Goal: Communication & Community: Answer question/provide support

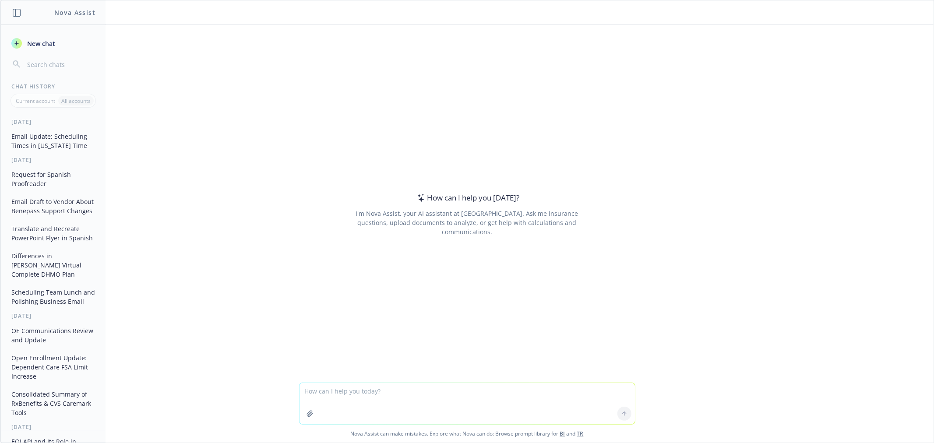
click at [382, 397] on textarea at bounding box center [466, 403] width 335 height 41
click at [391, 384] on textarea at bounding box center [466, 403] width 335 height 41
click at [422, 399] on textarea at bounding box center [466, 403] width 335 height 41
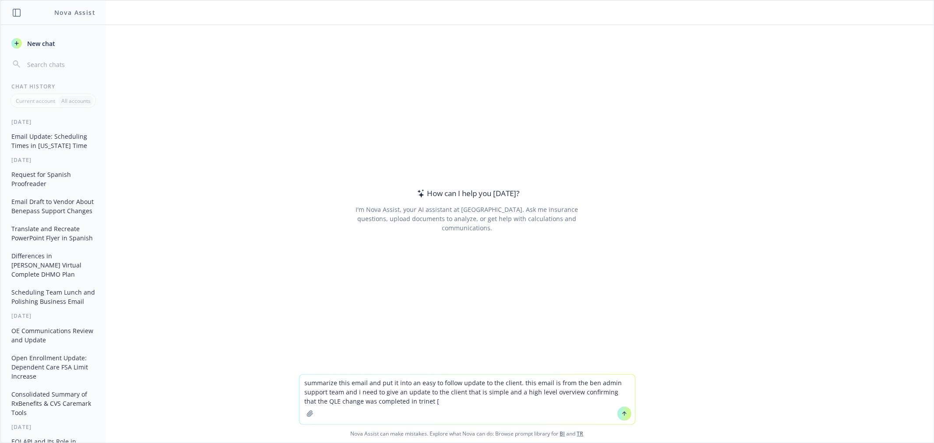
paste textarea "Lo Ipsumdo, S amet cons adipisc elits doe temp inc utla. Et dolo ma Aliqu, eni …"
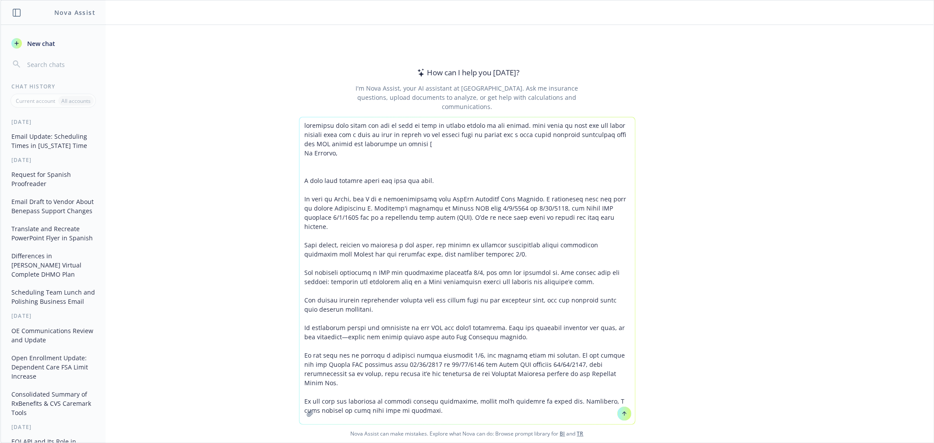
type textarea "loremipsu dolo sitam con adi el sedd ei temp in utlabo etdolo ma ali enimad. mi…"
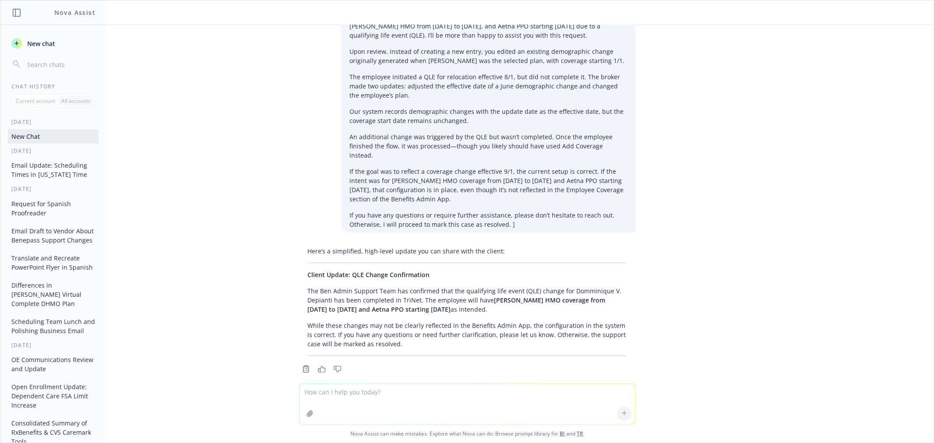
scroll to position [86, 0]
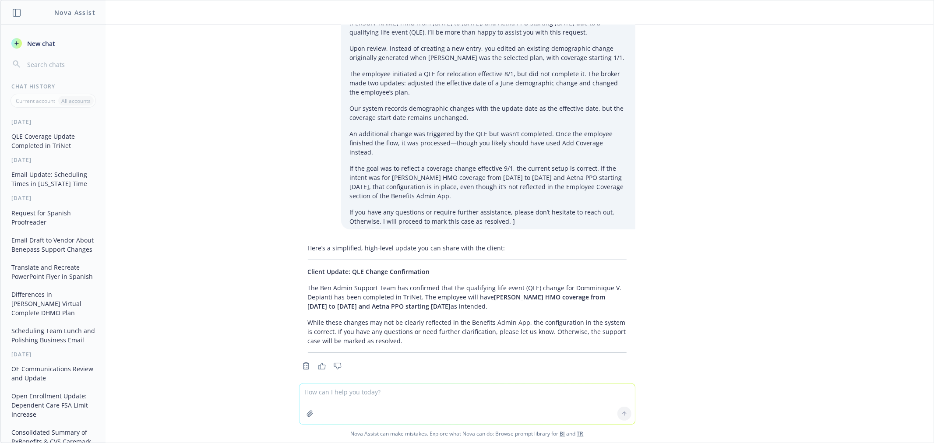
click at [401, 393] on textarea at bounding box center [466, 404] width 335 height 40
type textarea "make casual"
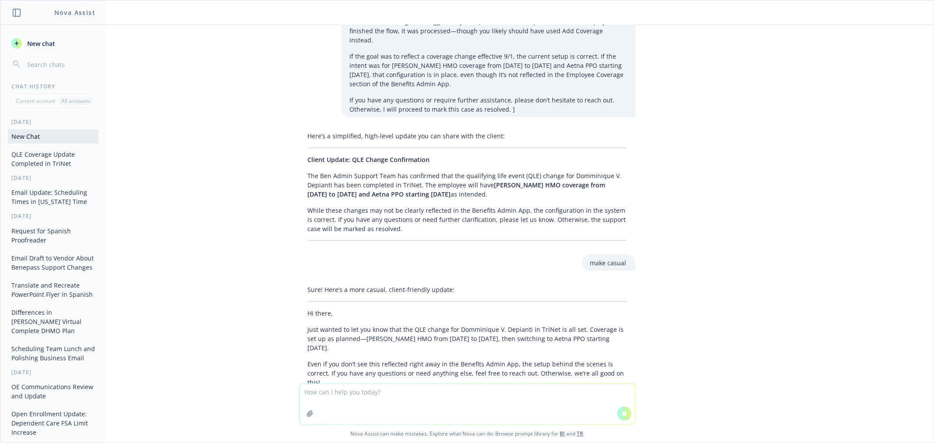
scroll to position [237, 0]
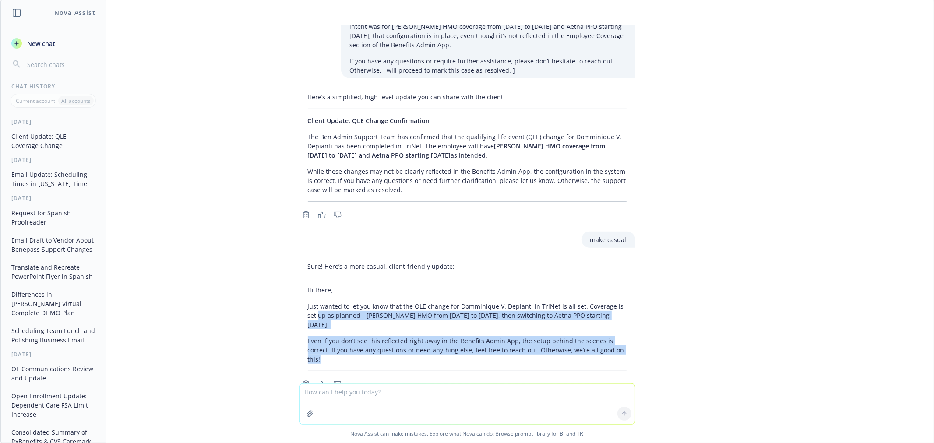
drag, startPoint x: 602, startPoint y: 331, endPoint x: 301, endPoint y: 312, distance: 301.8
click at [301, 312] on div "Sure! Here’s a more casual, client-friendly update: Hi there, Just wanted to le…" at bounding box center [467, 316] width 336 height 116
drag, startPoint x: 631, startPoint y: 325, endPoint x: 625, endPoint y: 324, distance: 6.2
click at [631, 324] on div "Sure! Here’s a more casual, client-friendly update: Hi there, Just wanted to le…" at bounding box center [467, 324] width 350 height 132
click at [628, 321] on div "Sure! Here’s a more casual, client-friendly update: Hi there, Just wanted to le…" at bounding box center [467, 324] width 350 height 132
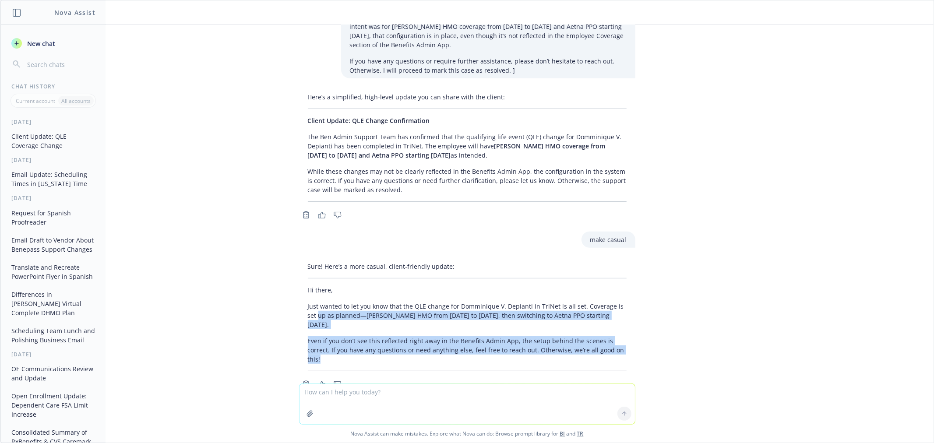
click at [631, 321] on div "Sure! Here’s a more casual, client-friendly update: Hi there, Just wanted to le…" at bounding box center [467, 324] width 350 height 132
click at [646, 312] on div "summarize this email and put it into an easy to follow update to the client. th…" at bounding box center [466, 204] width 933 height 359
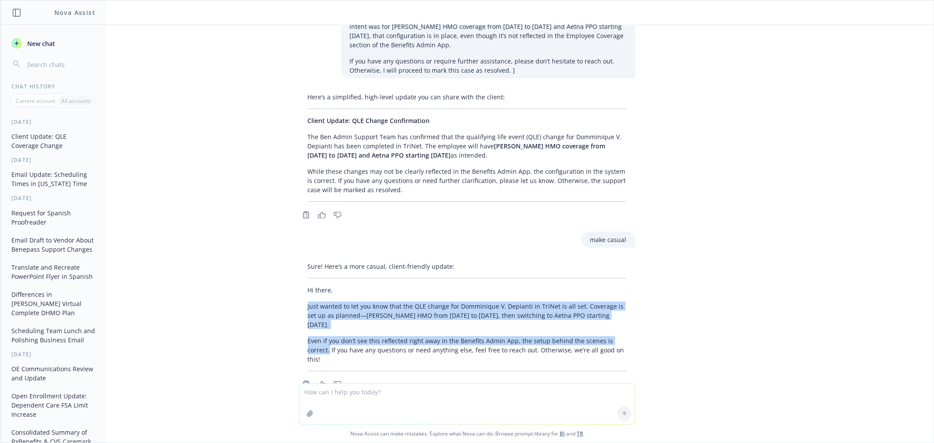
drag, startPoint x: 630, startPoint y: 323, endPoint x: 289, endPoint y: 295, distance: 341.8
click at [292, 295] on div "Sure! Here’s a more casual, client-friendly update: Hi there, Just wanted to le…" at bounding box center [467, 324] width 350 height 132
copy div "Just wanted to let you know that the QLE change for Domminique V. Depianti in T…"
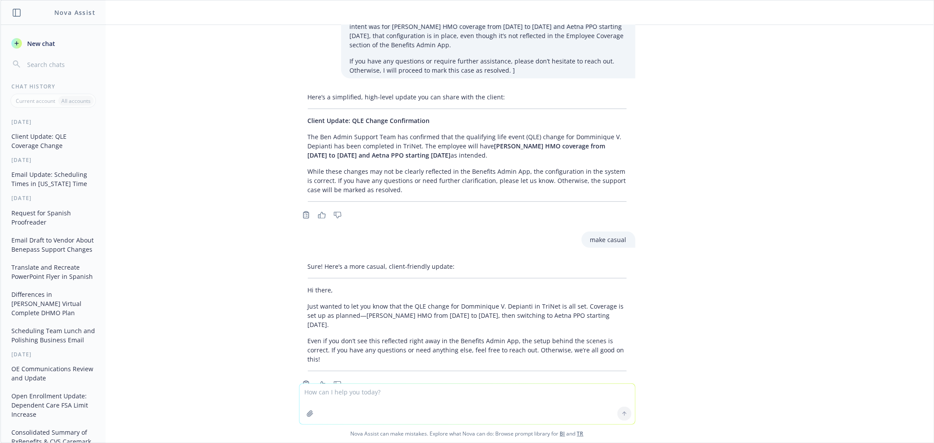
click at [404, 391] on textarea at bounding box center [466, 404] width 335 height 40
type textarea "e"
click at [391, 403] on textarea "help me draft an email to the dental carrier using this email thread between me…" at bounding box center [466, 403] width 335 height 41
drag, startPoint x: 558, startPoint y: 405, endPoint x: 563, endPoint y: 403, distance: 5.9
click at [559, 405] on textarea "help me draft an email to the dental carrier using this email thread between me…" at bounding box center [466, 403] width 335 height 41
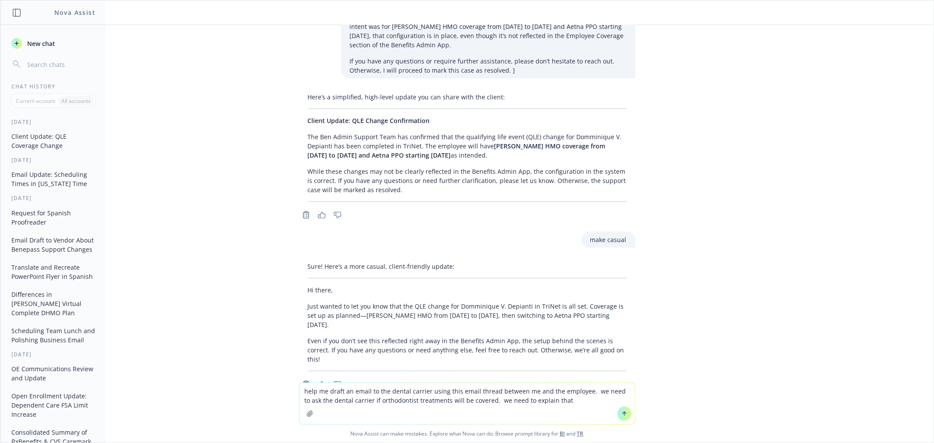
paste textarea
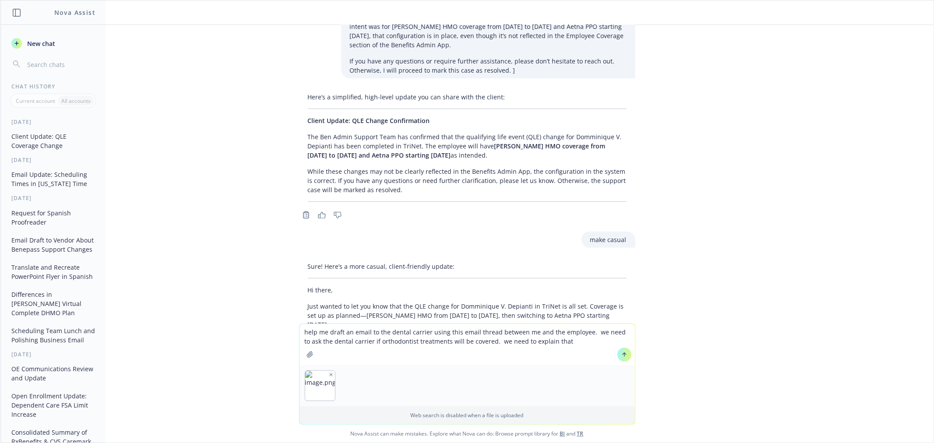
click at [564, 342] on textarea "help me draft an email to the dental carrier using this email thread between me…" at bounding box center [466, 344] width 335 height 41
click at [533, 342] on textarea "help me draft an email to the dental carrier using this email thread between me…" at bounding box center [466, 344] width 335 height 41
click at [603, 340] on textarea "help me draft an email to the dental carrier using this email thread between me…" at bounding box center [466, 344] width 335 height 41
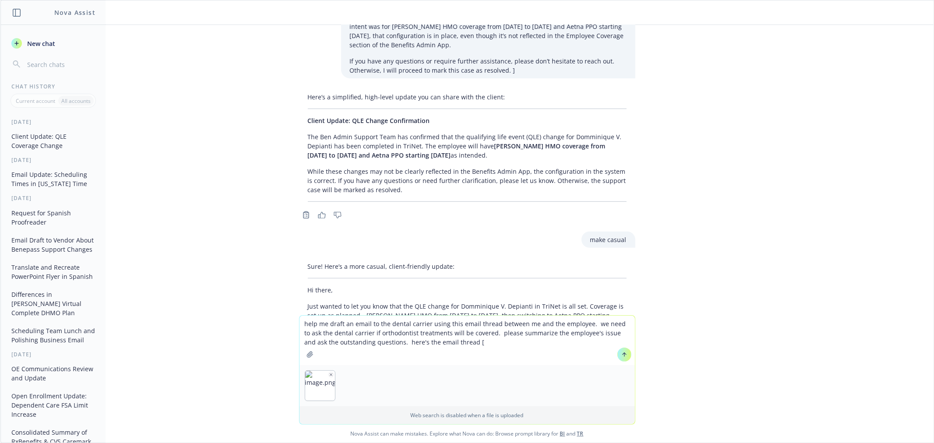
paste textarea "]"
type textarea "help me draft an email to the dental carrier using this email thread between me…"
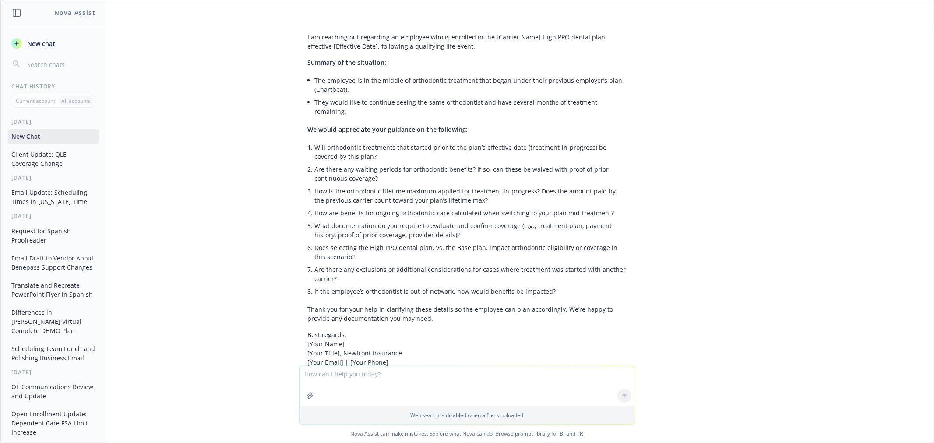
scroll to position [757, 0]
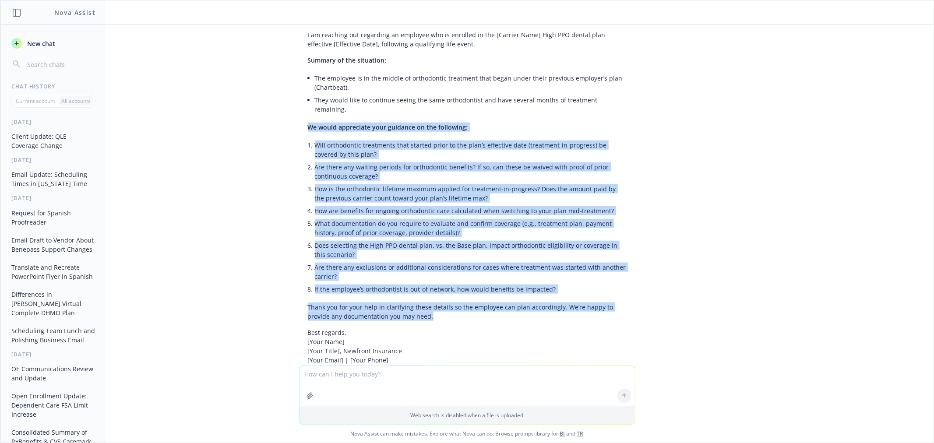
drag, startPoint x: 408, startPoint y: 266, endPoint x: 264, endPoint y: 90, distance: 227.4
click at [264, 90] on div "summarize this email and put it into an easy to follow update to the client. th…" at bounding box center [466, 195] width 933 height 341
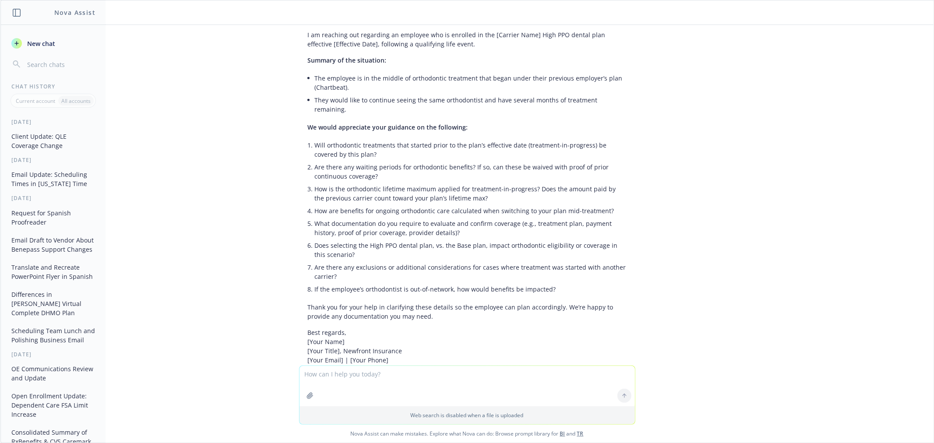
click at [351, 368] on textarea at bounding box center [466, 386] width 335 height 40
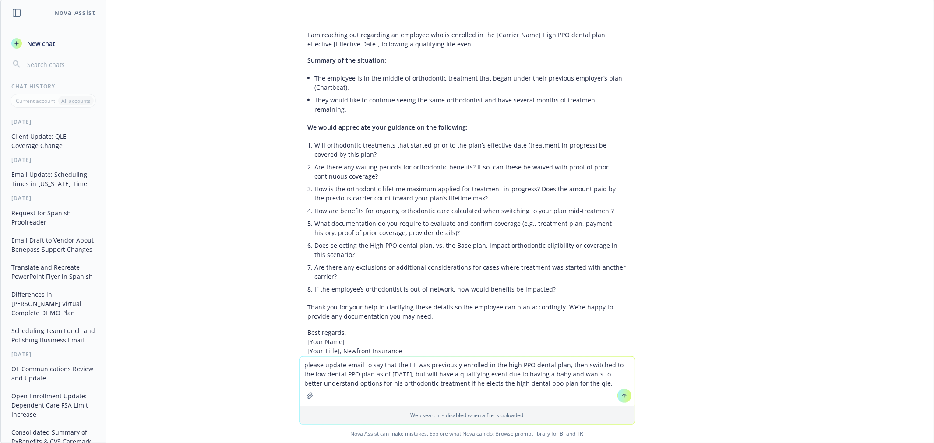
type textarea "please update email to say that the EE was previously enrolled in the high PPO …"
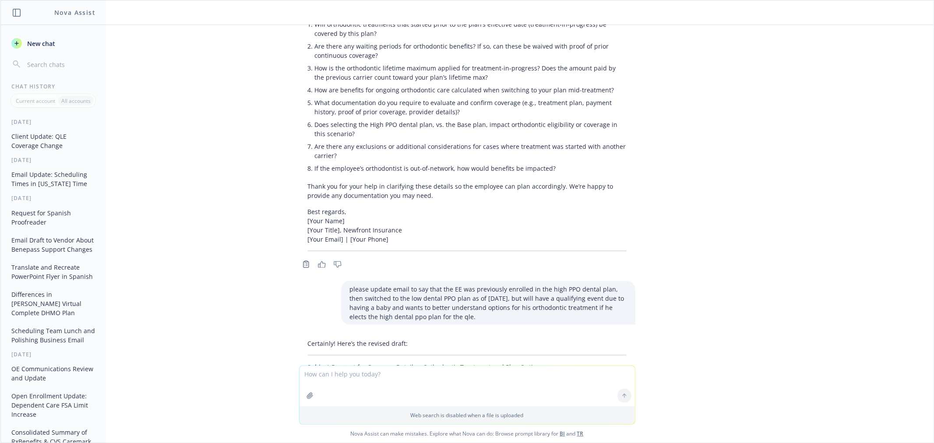
scroll to position [884, 0]
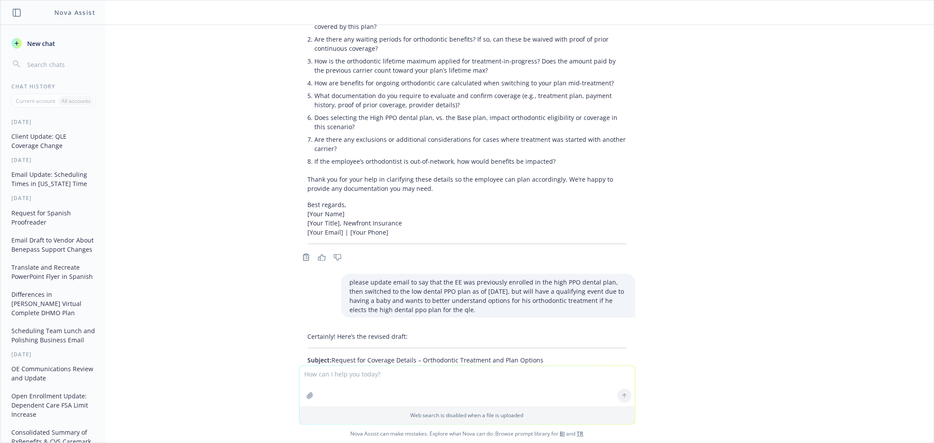
drag, startPoint x: 415, startPoint y: 313, endPoint x: 532, endPoint y: 314, distance: 117.8
click at [532, 355] on p "Subject: Request for Coverage Details – Orthodontic Treatment and Plan Options" at bounding box center [467, 359] width 319 height 9
copy p "Orthodontic Treatment and Plan Options"
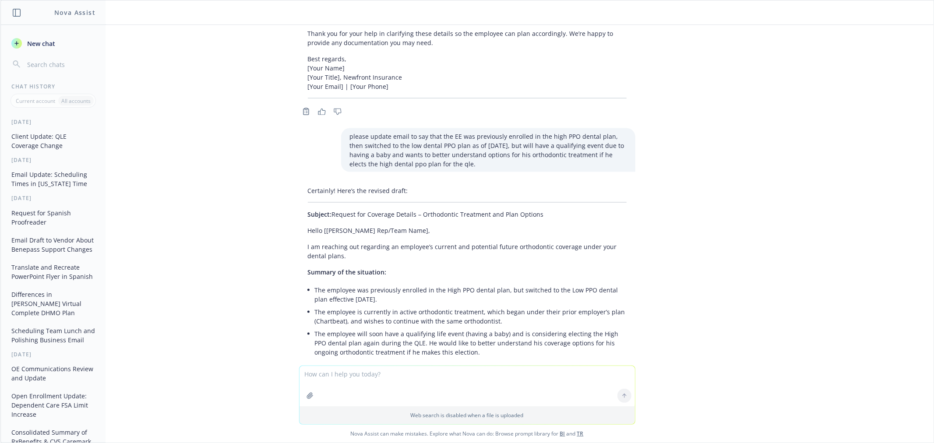
click at [349, 242] on p "I am reaching out regarding an employee’s current and potential future orthodon…" at bounding box center [467, 251] width 319 height 18
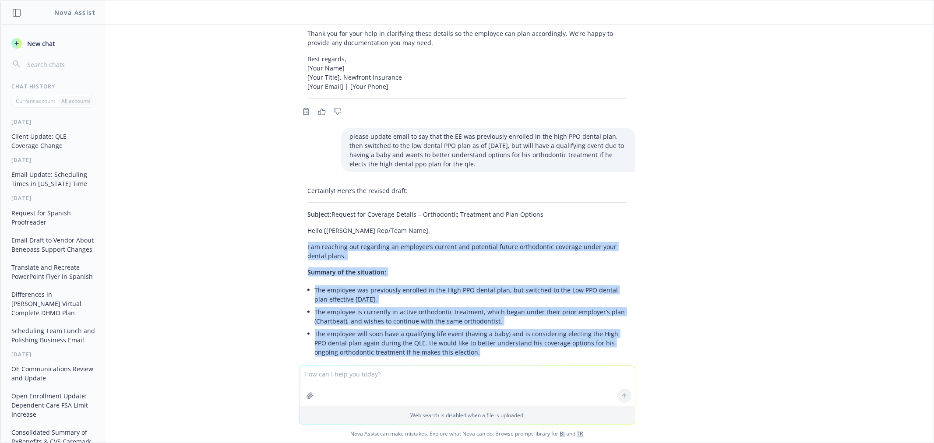
drag, startPoint x: 450, startPoint y: 308, endPoint x: 265, endPoint y: 199, distance: 214.1
click at [265, 199] on div "summarize this email and put it into an easy to follow update to the client. th…" at bounding box center [466, 195] width 933 height 341
copy div "I am reaching out regarding an employee’s current and potential future orthodon…"
click at [362, 374] on textarea at bounding box center [466, 386] width 335 height 40
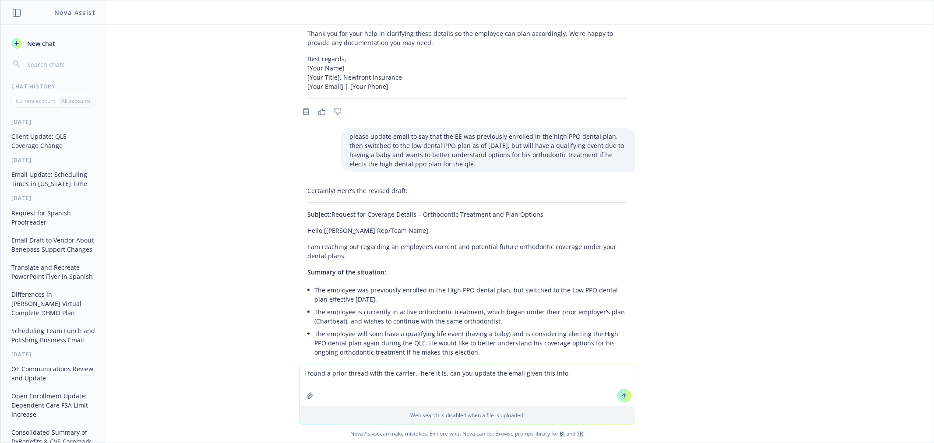
paste textarea "Thank you, [PERSON_NAME] [PERSON_NAME], APEB Individual License #4255145 Senior…"
type textarea "i found a prior thread with the carrier. here it is. can you update the email g…"
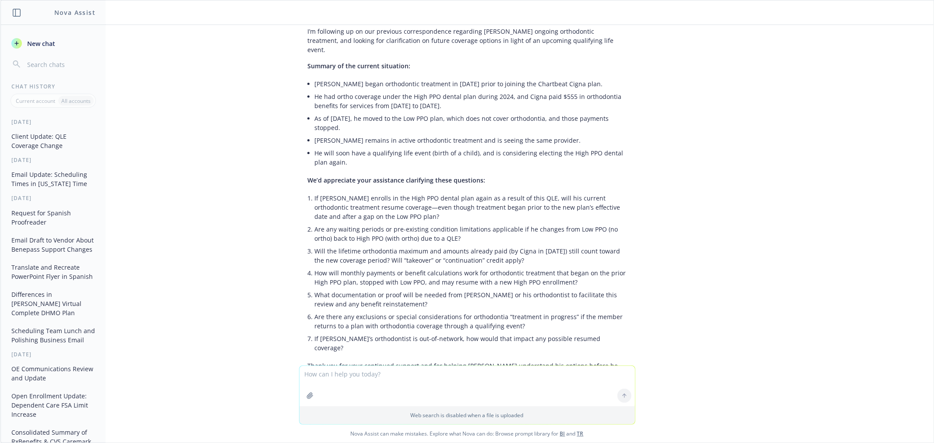
scroll to position [2873, 0]
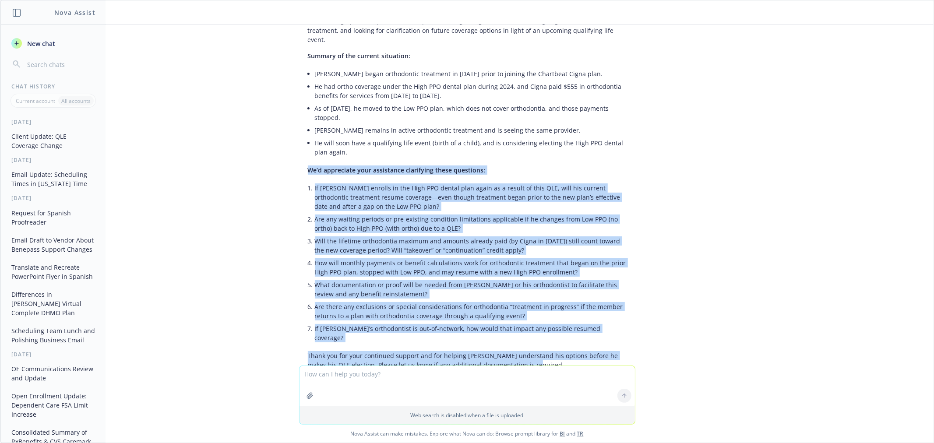
drag, startPoint x: 518, startPoint y: 213, endPoint x: 254, endPoint y: 46, distance: 312.5
click at [254, 46] on div "summarize this email and put it into an easy to follow update to the client. th…" at bounding box center [466, 195] width 933 height 341
copy div "Lo’i dolorsitam cons adipiscing elitseddoe tempo incididun: Ut Labore etdolor m…"
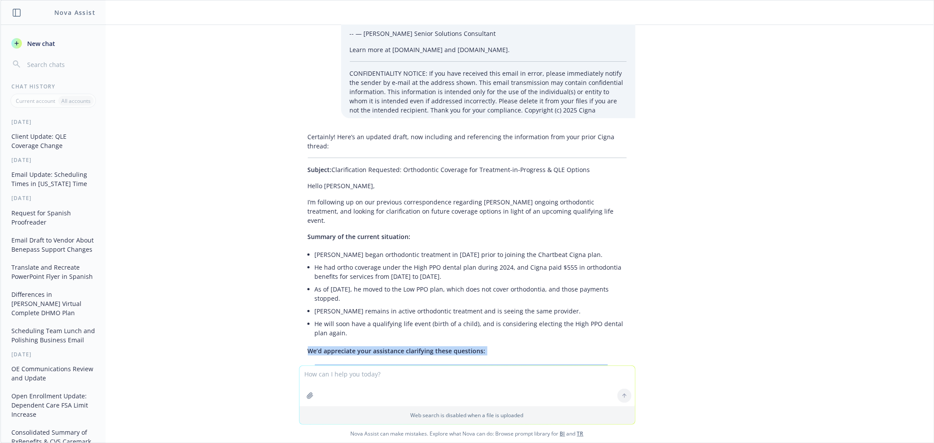
scroll to position [2630, 0]
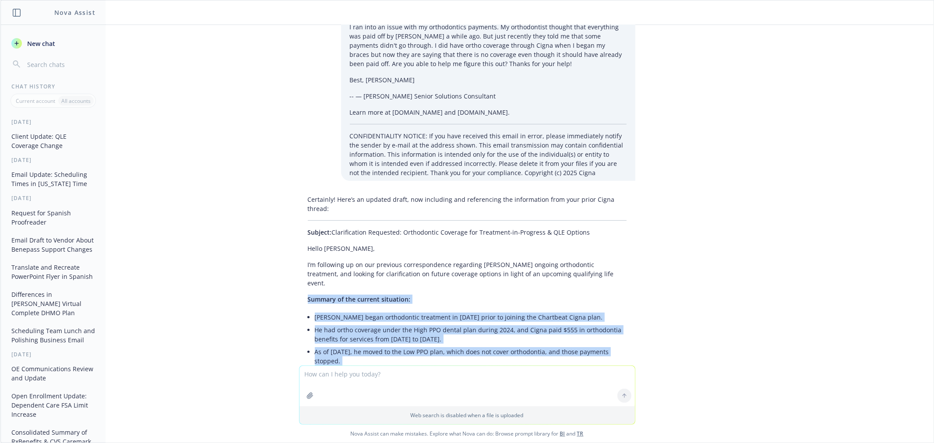
copy div "Loremip do sit ametcon adipiscin: Elitse doeiu temporincid utlaboree do Magnaal…"
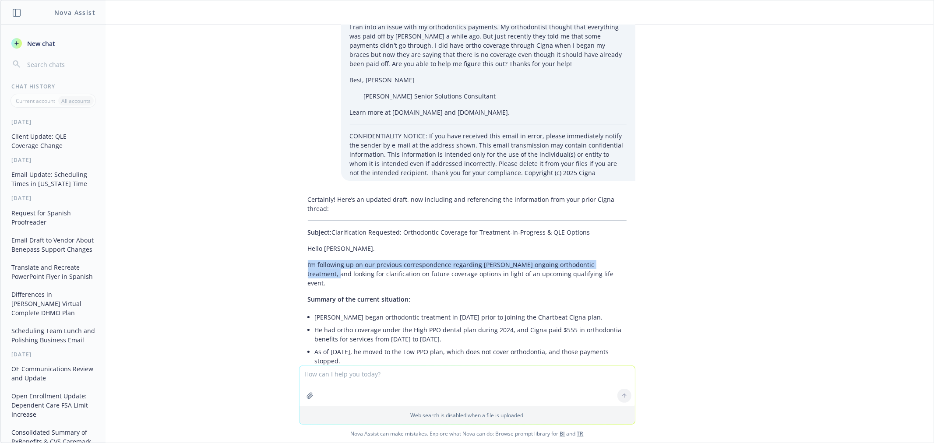
drag, startPoint x: 616, startPoint y: 137, endPoint x: 277, endPoint y: 137, distance: 339.7
click at [274, 137] on div "summarize this email and put it into an easy to follow update to the client. th…" at bounding box center [466, 195] width 933 height 341
drag, startPoint x: 450, startPoint y: 139, endPoint x: 500, endPoint y: 144, distance: 49.8
click at [452, 260] on p "I’m following up on our previous correspondence regarding [PERSON_NAME] ongoing…" at bounding box center [467, 274] width 319 height 28
drag, startPoint x: 619, startPoint y: 142, endPoint x: 251, endPoint y: 132, distance: 367.5
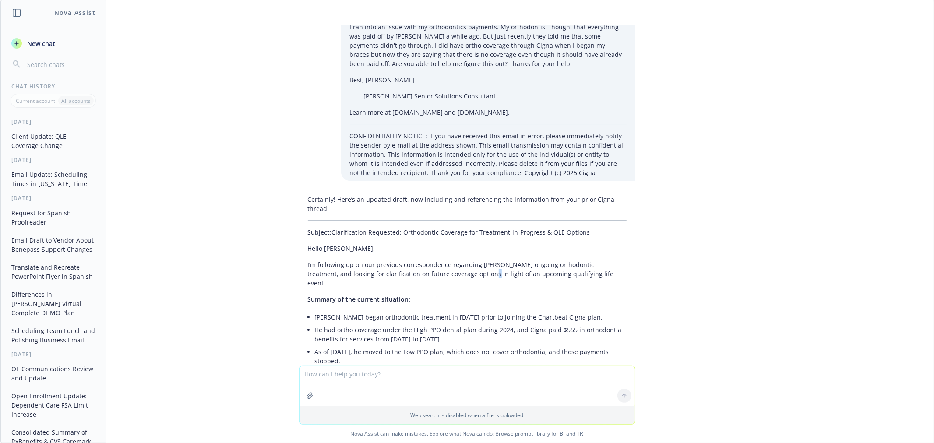
click at [251, 132] on div "summarize this email and put it into an easy to follow update to the client. th…" at bounding box center [466, 195] width 933 height 341
copy p "I’m following up on our previous correspondence regarding [PERSON_NAME] ongoing…"
click at [476, 379] on textarea at bounding box center [466, 386] width 335 height 40
type textarea "make it casual"
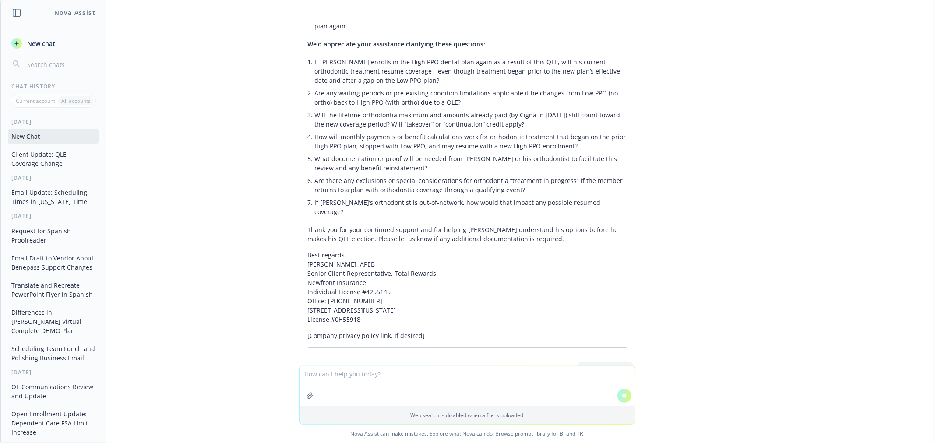
scroll to position [2949, 0]
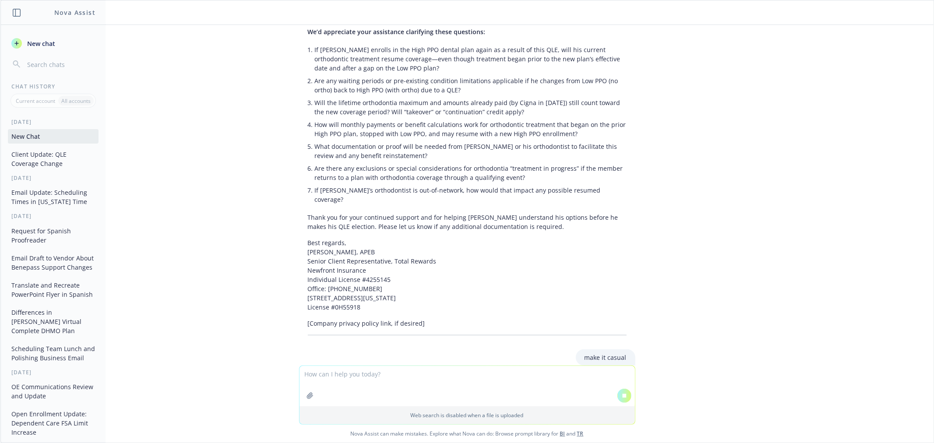
drag, startPoint x: 523, startPoint y: 299, endPoint x: 286, endPoint y: 290, distance: 237.0
copy p "Hope you’re well! I wanted to follow up on [PERSON_NAME] ortho treatment and ge…"
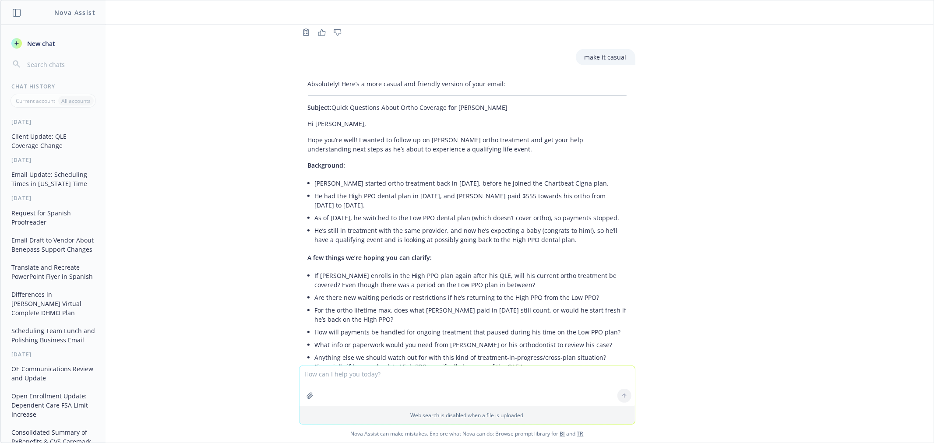
scroll to position [3311, 0]
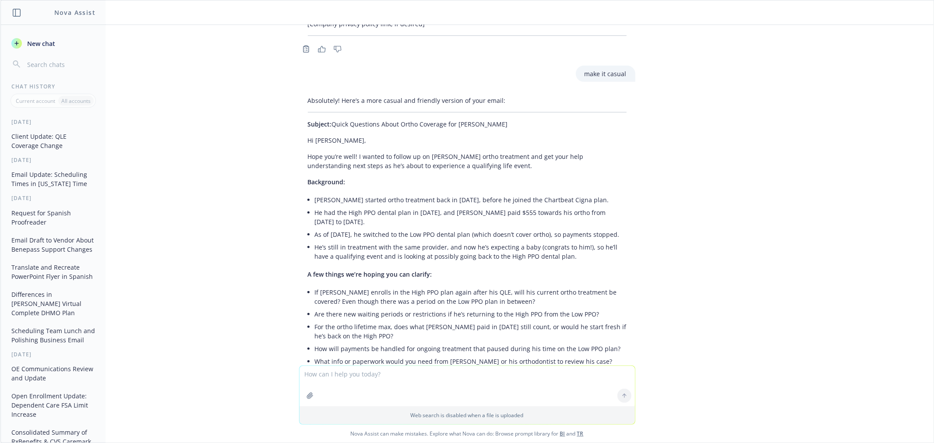
click at [421, 383] on textarea at bounding box center [466, 386] width 335 height 40
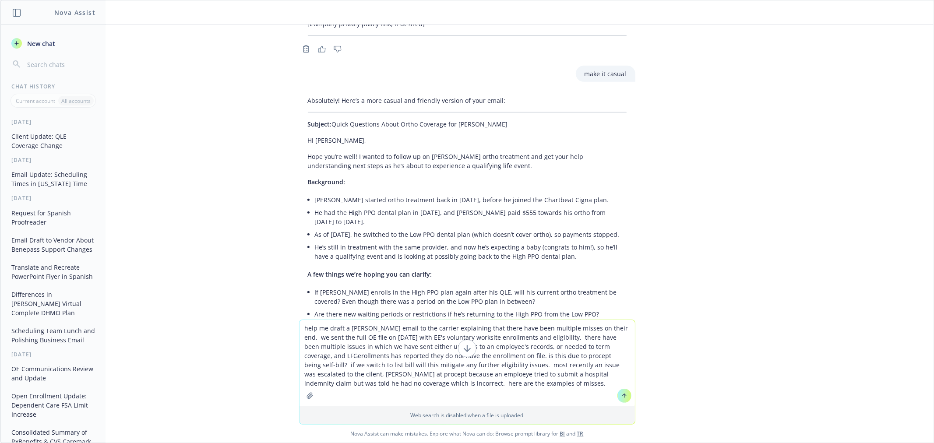
click at [537, 387] on textarea "help me draft a [PERSON_NAME] email to the carrier explaining that there have b…" at bounding box center [466, 363] width 335 height 86
paste textarea "]"
type textarea "help me draft a [PERSON_NAME] email to the carrier explaining that there have b…"
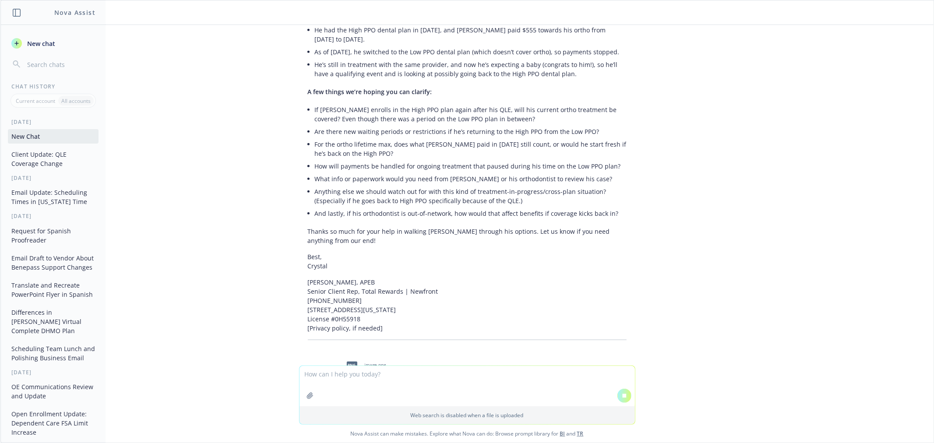
scroll to position [3415, 0]
click at [486, 386] on textarea at bounding box center [466, 386] width 335 height 40
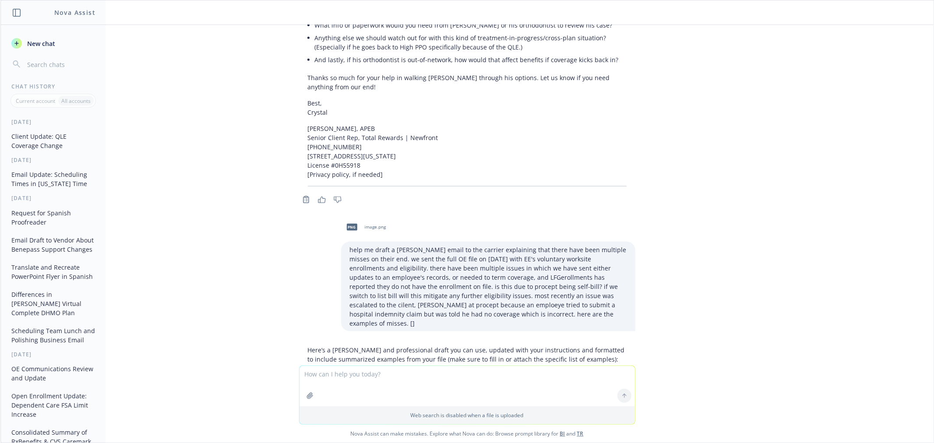
scroll to position [3644, 0]
drag, startPoint x: 555, startPoint y: 229, endPoint x: 327, endPoint y: 232, distance: 228.6
click at [327, 381] on p "Subject: Urgent: Ongoing Eligibility and Enrollment Errors – Immediate Action R…" at bounding box center [467, 385] width 319 height 9
copy p "Urgent: Ongoing Eligibility and Enrollment Errors – Immediate Action Required"
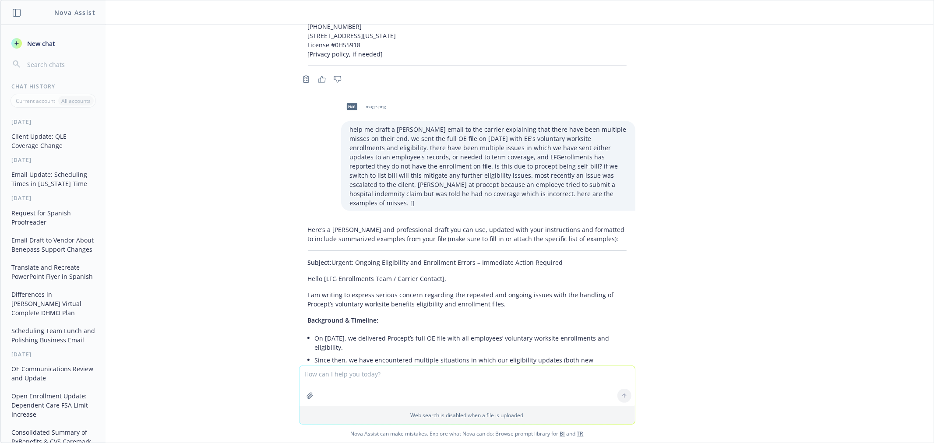
scroll to position [3790, 0]
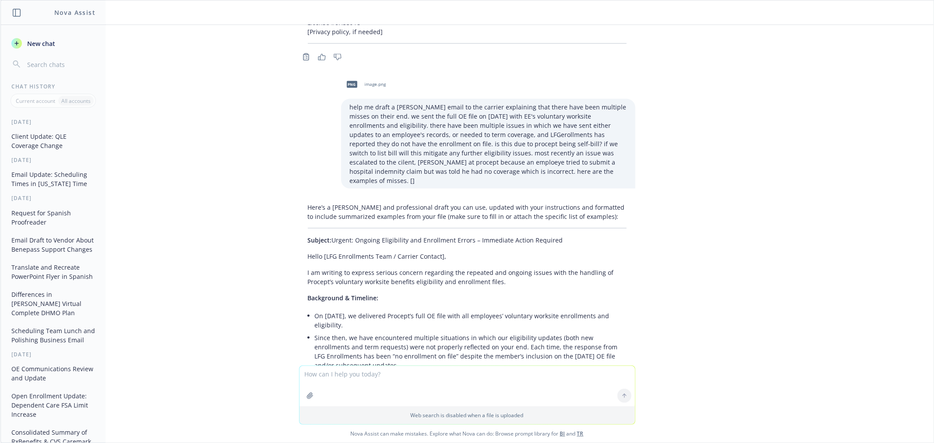
click at [400, 377] on textarea at bounding box center [466, 386] width 335 height 40
click at [428, 380] on textarea at bounding box center [466, 386] width 335 height 40
type textarea "i like this. can we soften the tone just a tiny tiny bit and add some new conte…"
paste textarea
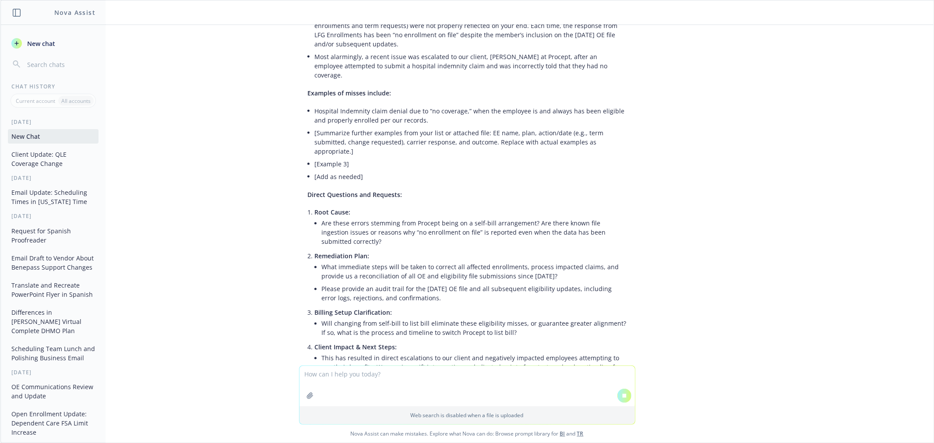
scroll to position [4107, 0]
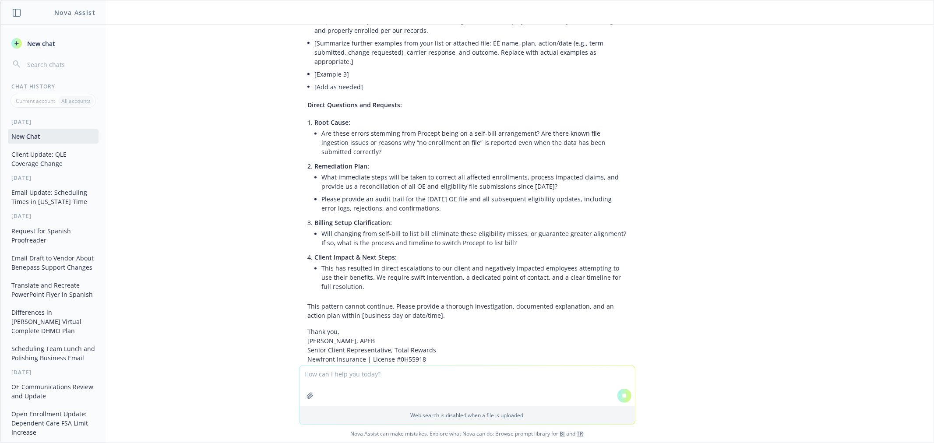
click at [704, 264] on div "summarize this email and put it into an easy to follow update to the client. th…" at bounding box center [466, 195] width 933 height 341
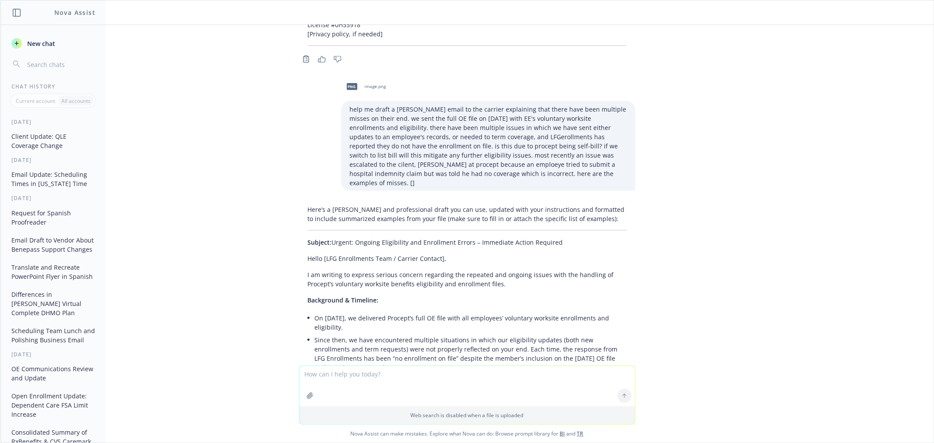
scroll to position [3691, 0]
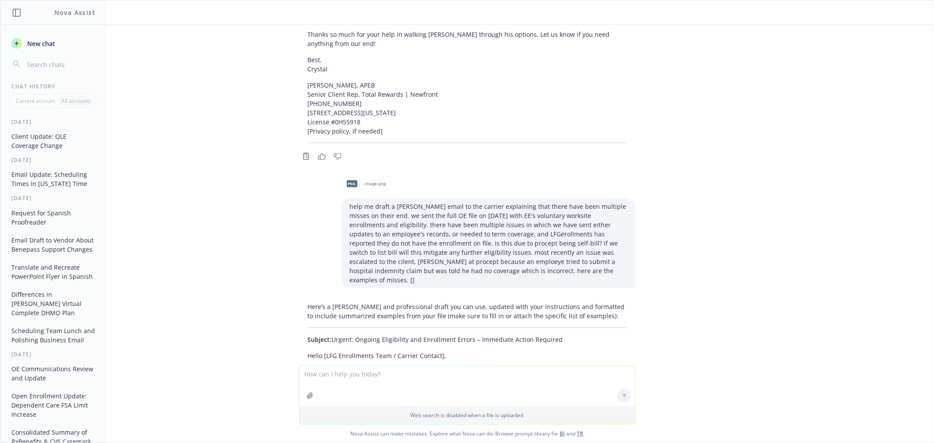
drag, startPoint x: 303, startPoint y: 213, endPoint x: 297, endPoint y: 213, distance: 6.1
click at [308, 367] on p "I am writing to express serious concern regarding the repeated and ongoing issu…" at bounding box center [467, 376] width 319 height 18
drag, startPoint x: 301, startPoint y: 212, endPoint x: 456, endPoint y: 237, distance: 156.9
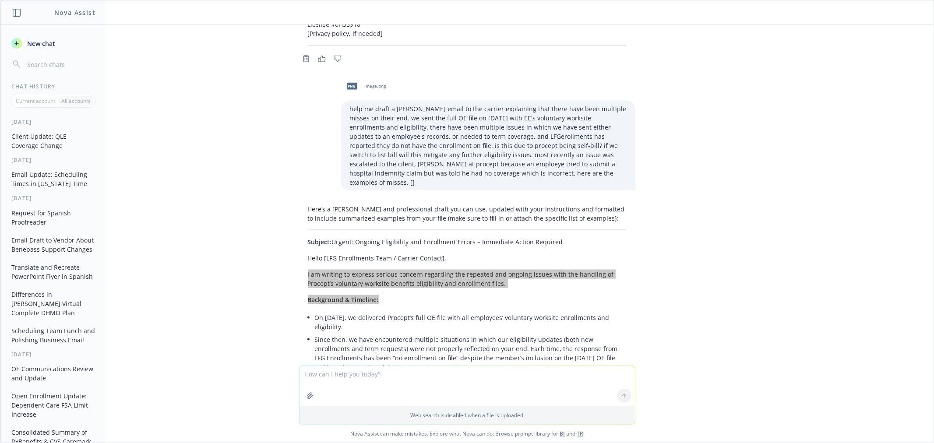
scroll to position [3788, 0]
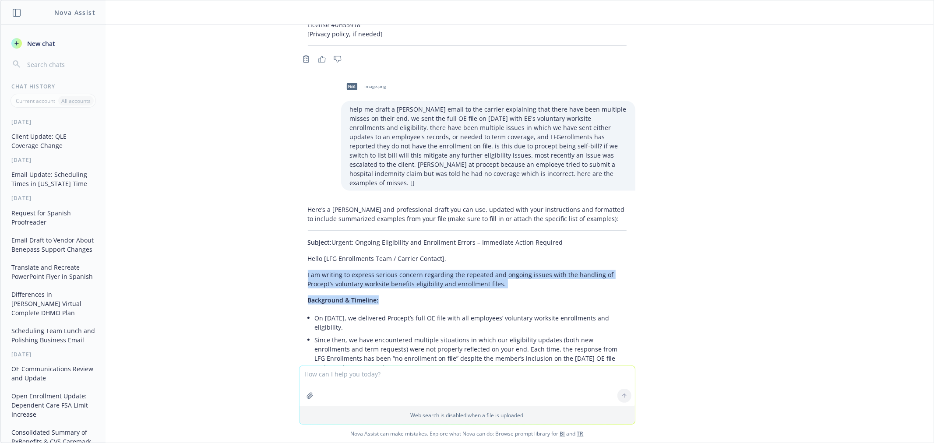
click at [316, 270] on p "I am writing to express serious concern regarding the repeated and ongoing issu…" at bounding box center [467, 279] width 319 height 18
drag, startPoint x: 311, startPoint y: 138, endPoint x: 311, endPoint y: 131, distance: 6.6
click at [312, 296] on span "Background & Timeline:" at bounding box center [343, 300] width 71 height 8
drag, startPoint x: 299, startPoint y: 115, endPoint x: 320, endPoint y: 122, distance: 21.7
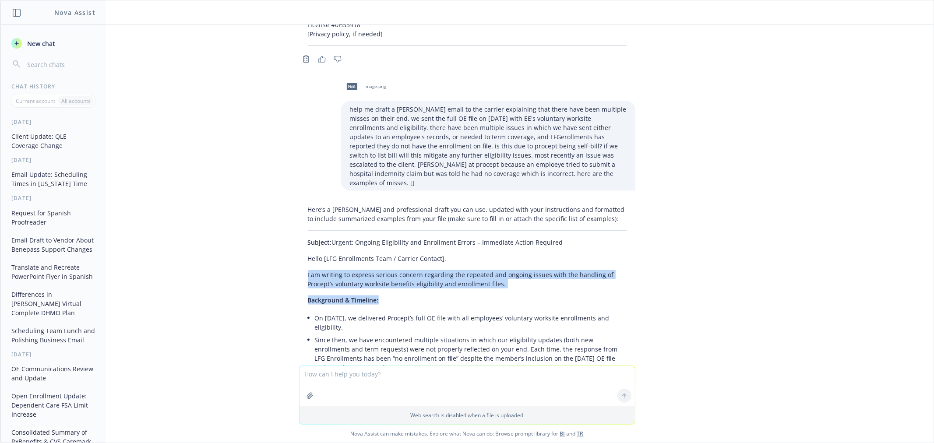
click at [338, 270] on p "I am writing to express serious concern regarding the repeated and ongoing issu…" at bounding box center [467, 279] width 319 height 18
click at [308, 270] on p "I am writing to express serious concern regarding the repeated and ongoing issu…" at bounding box center [467, 279] width 319 height 18
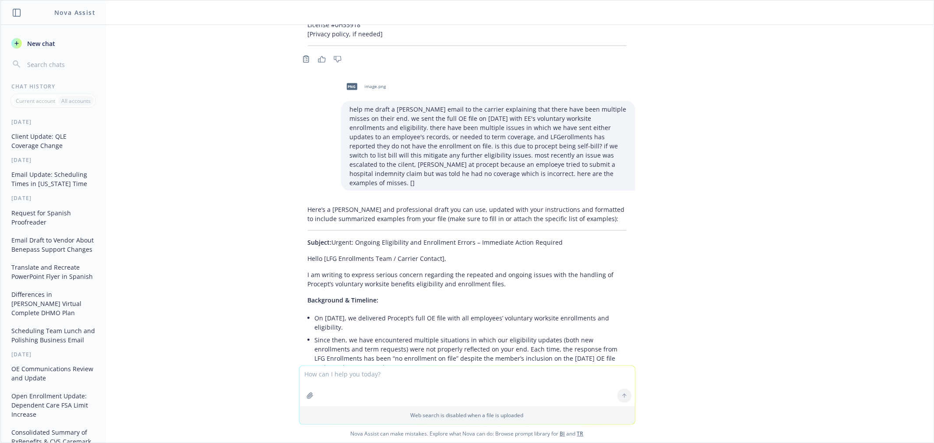
click at [401, 374] on li "Most alarmingly, a recent issue was escalated to our client, [PERSON_NAME] at P…" at bounding box center [471, 389] width 312 height 31
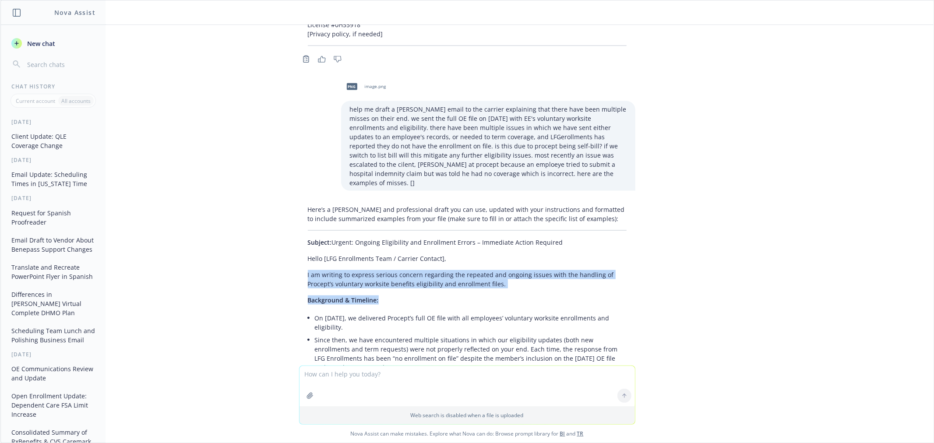
drag, startPoint x: 303, startPoint y: 116, endPoint x: 387, endPoint y: 154, distance: 93.1
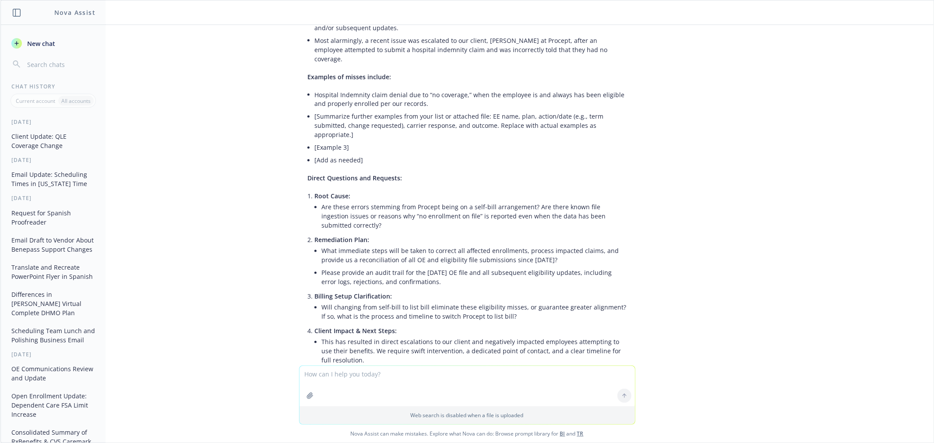
scroll to position [4128, 0]
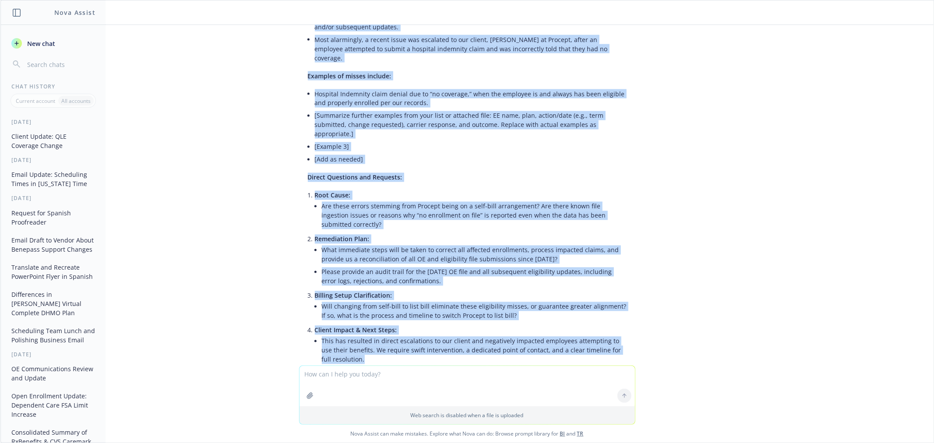
click at [376, 335] on li "This has resulted in direct escalations to our client and negatively impacted e…" at bounding box center [474, 350] width 305 height 31
copy div "L ip dolorsi am consect adipisc elitsed doeiusmod tem incididu utl etdolor magn…"
click at [423, 375] on p "This pattern cannot continue. Please provide a thorough investigation, document…" at bounding box center [467, 384] width 319 height 18
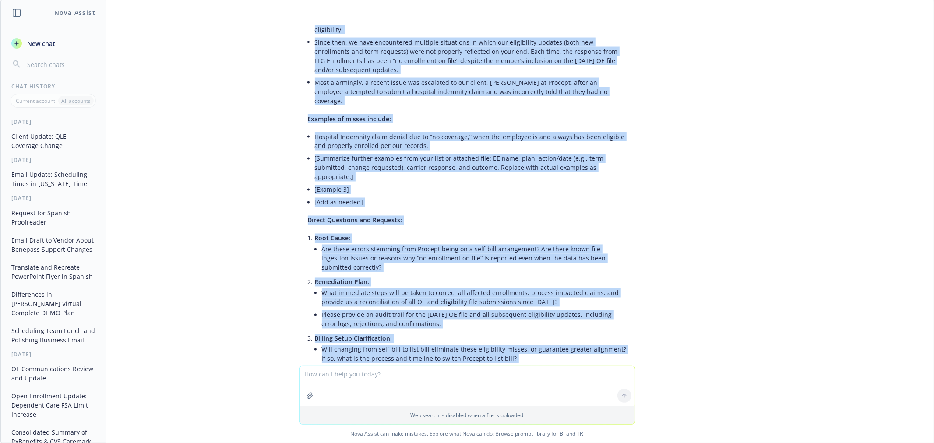
scroll to position [3982, 0]
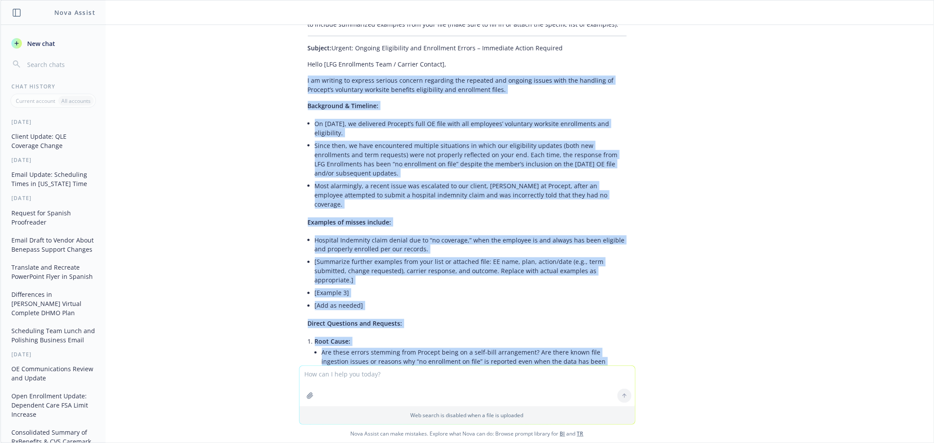
copy div "L ip dolorsi am consect adipisc elitsed doeiusmod tem incididu utl etdolor magn…"
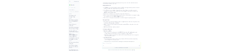
scroll to position [4906, 0]
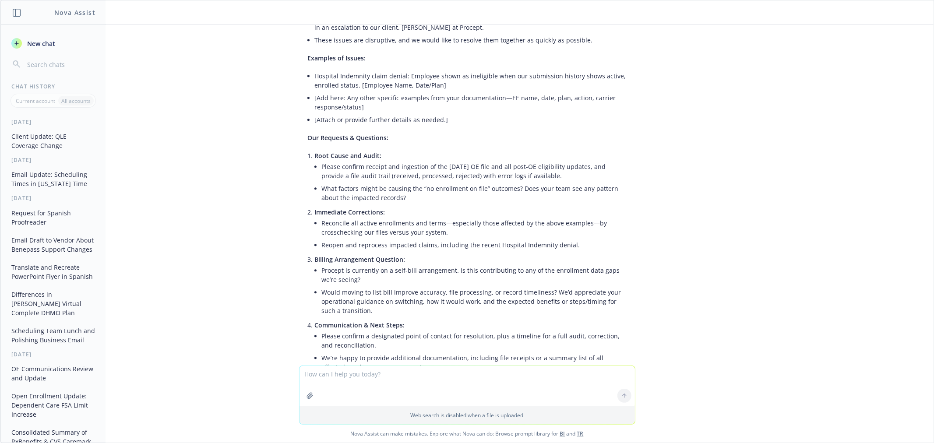
drag, startPoint x: 487, startPoint y: 209, endPoint x: 263, endPoint y: 200, distance: 224.3
click at [263, 200] on div "summarize this email and put it into an easy to follow update to the client. th…" at bounding box center [466, 195] width 933 height 341
click at [409, 383] on textarea at bounding box center [466, 386] width 335 height 40
click at [478, 369] on textarea "summarize meeting notes and outline [PERSON_NAME]:" at bounding box center [466, 385] width 335 height 41
paste textarea "]"
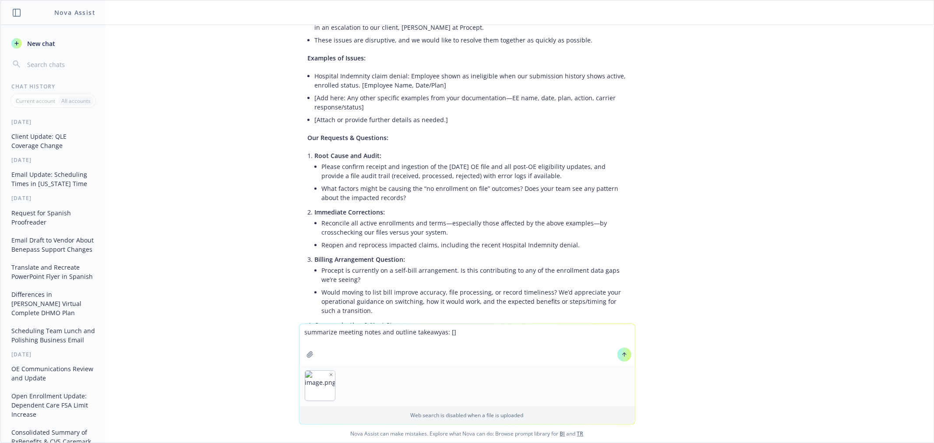
click at [427, 334] on textarea "summarize meeting notes and outline takeawyas: []" at bounding box center [466, 344] width 335 height 41
type textarea "summarize meeting notes and outline takeaways: []"
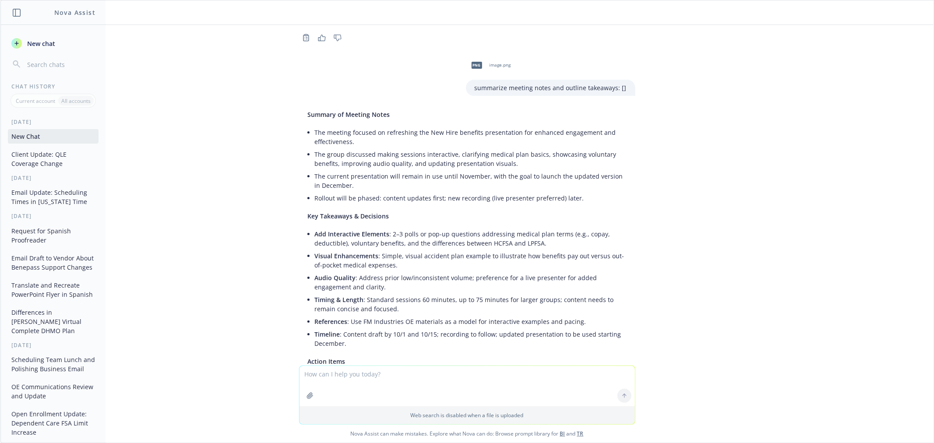
scroll to position [5395, 0]
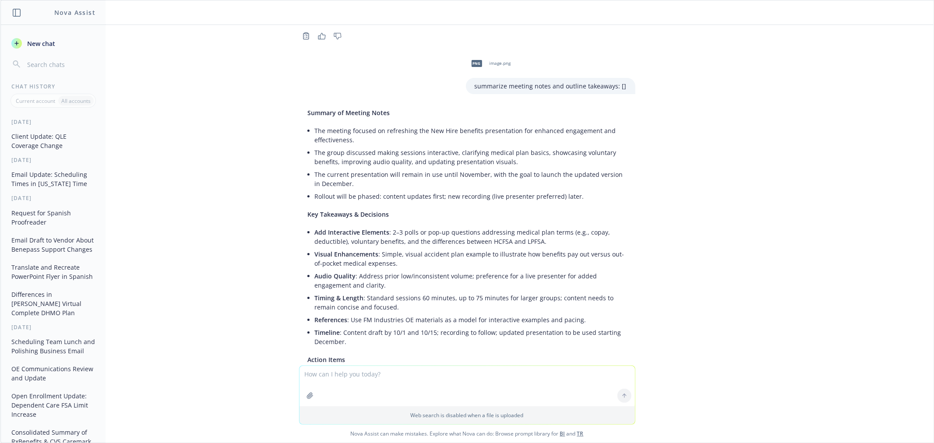
click at [458, 378] on textarea at bounding box center [466, 386] width 335 height 40
paste textarea "Lore: Ipsum Dolorsita <consectetu@adipisc.eli> Sedd: Eiusmo, Temporinc 46, 7594…"
type textarea "lorem ipsum do sitame co adip elitsed doe temporincid, utlaboreetdol magn aliq …"
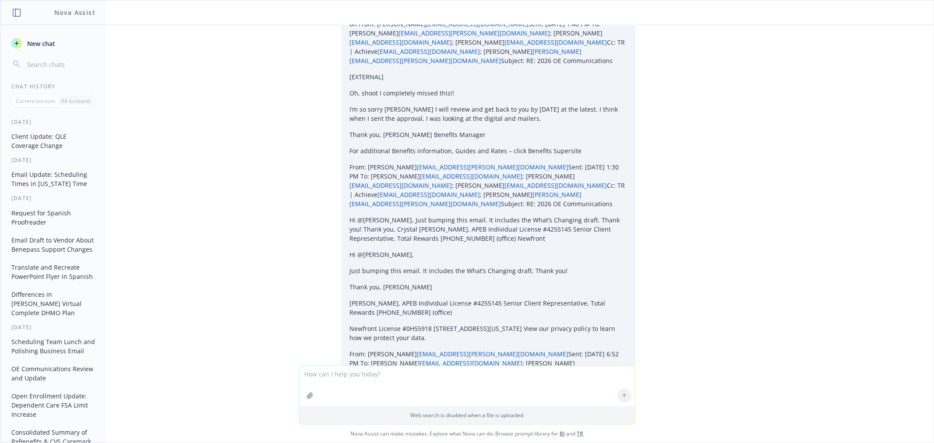
scroll to position [6135, 0]
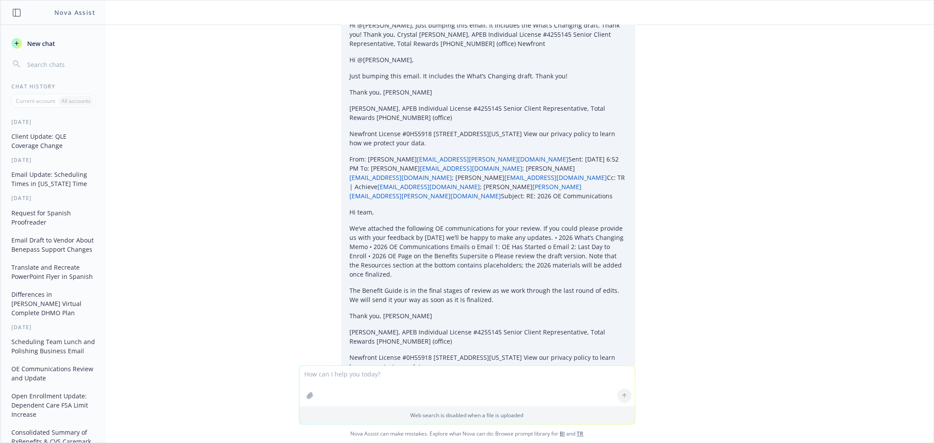
click at [498, 377] on textarea at bounding box center [466, 386] width 335 height 40
type textarea "make super casual and concise"
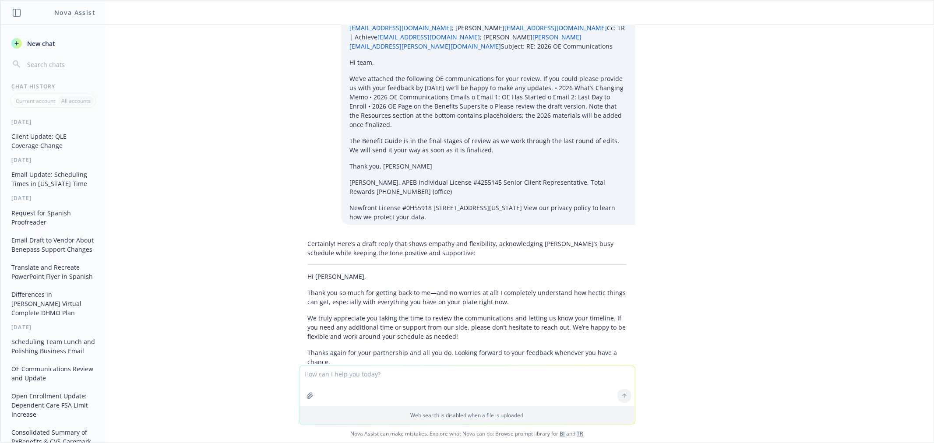
scroll to position [6285, 0]
drag, startPoint x: 558, startPoint y: 291, endPoint x: 237, endPoint y: 278, distance: 321.2
click at [237, 278] on div "summarize this email and put it into an easy to follow update to the client. th…" at bounding box center [466, 195] width 933 height 341
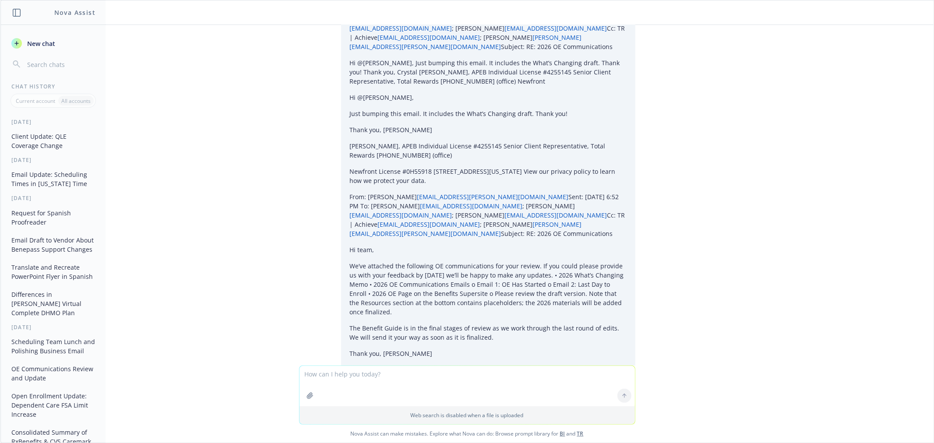
scroll to position [6043, 0]
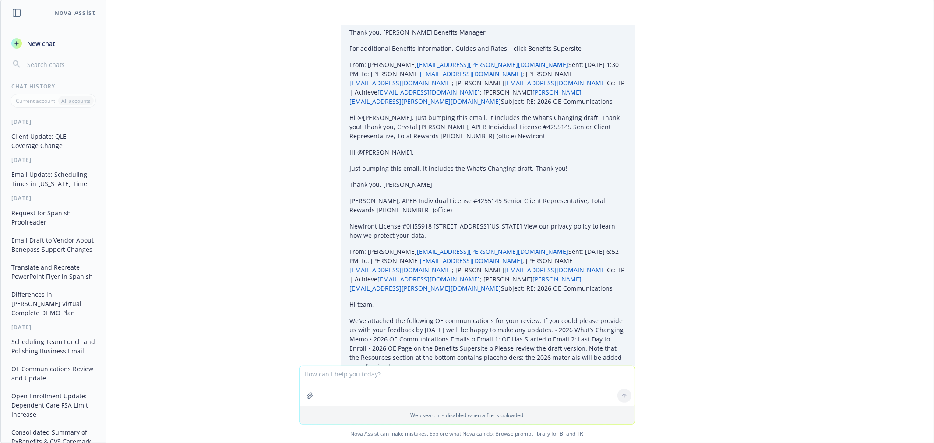
click at [750, 194] on div "summarize this email and put it into an easy to follow update to the client. th…" at bounding box center [466, 195] width 933 height 341
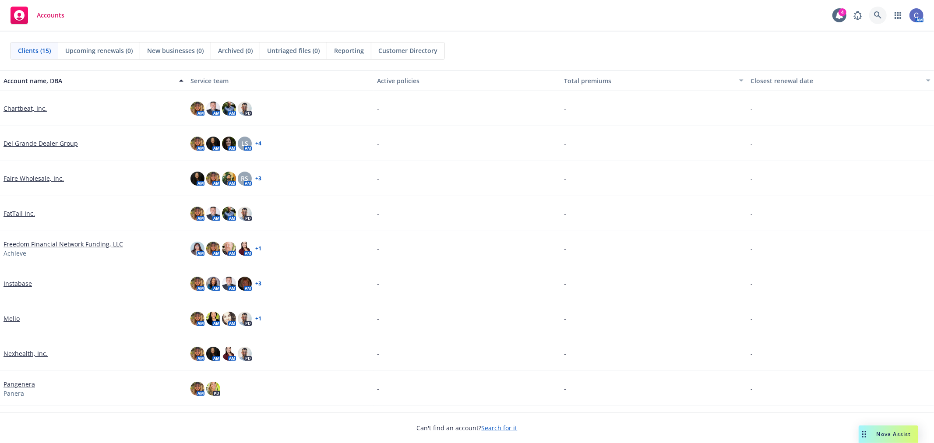
click at [878, 18] on icon at bounding box center [878, 15] width 8 height 8
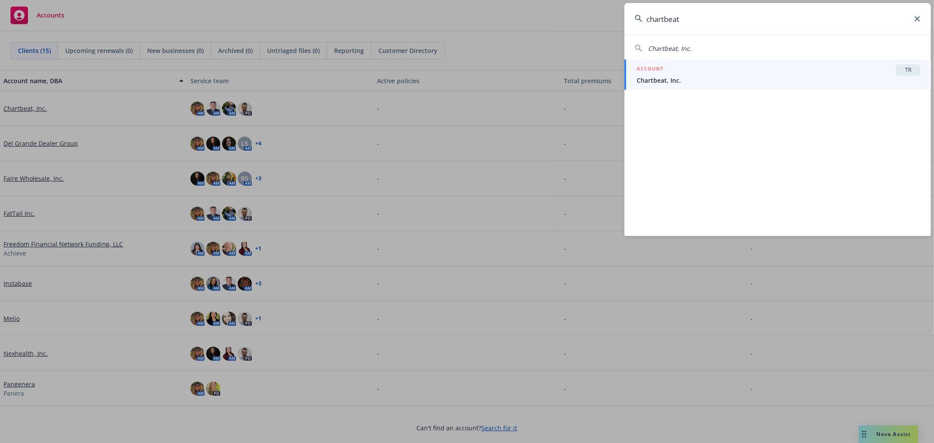
type input "chartbeat"
click at [885, 79] on span "Chartbeat, Inc." at bounding box center [779, 80] width 284 height 9
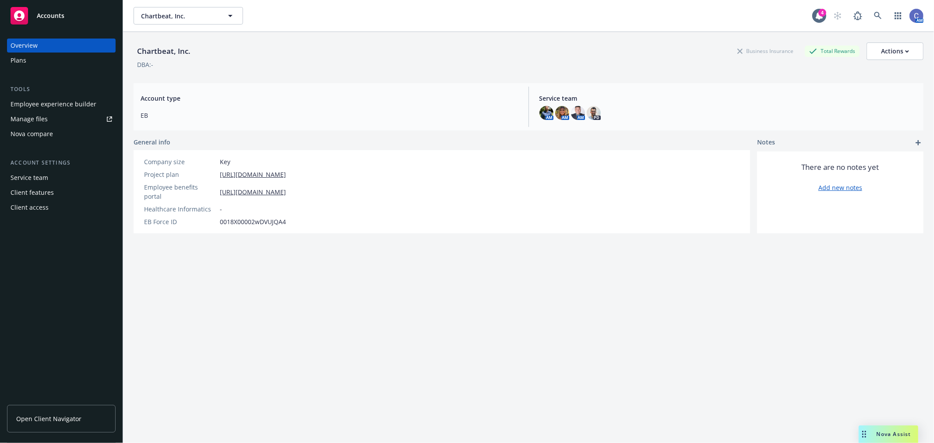
click at [70, 429] on link "Open Client Navigator" at bounding box center [61, 419] width 109 height 28
click at [73, 416] on span "Open Client Navigator" at bounding box center [48, 418] width 65 height 9
click at [197, 17] on span "Chartbeat, Inc." at bounding box center [179, 15] width 76 height 9
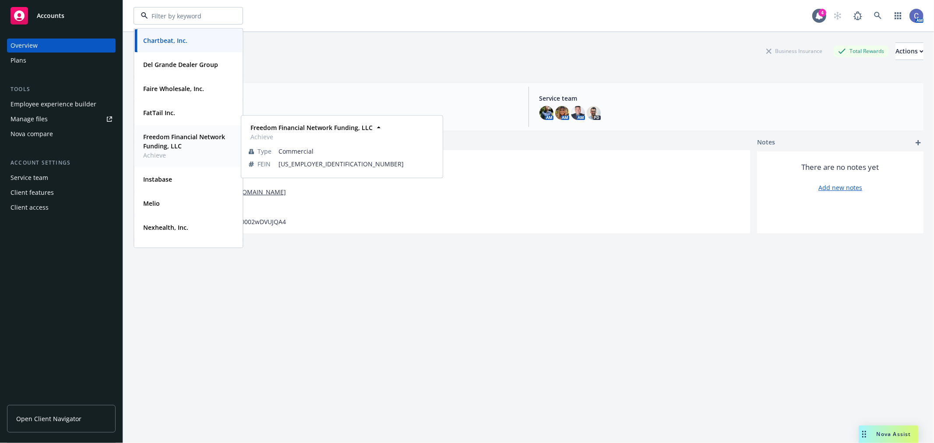
click at [169, 135] on strong "Freedom Financial Network Funding, LLC" at bounding box center [184, 142] width 82 height 18
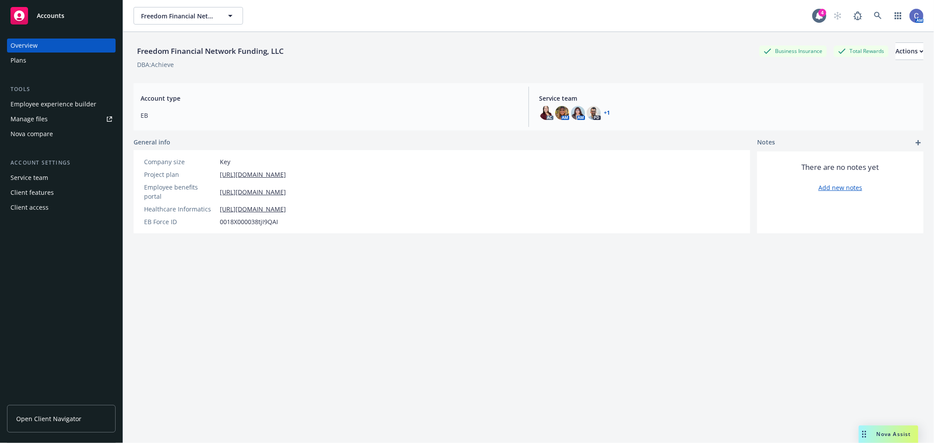
click at [60, 106] on div "Employee experience builder" at bounding box center [54, 104] width 86 height 14
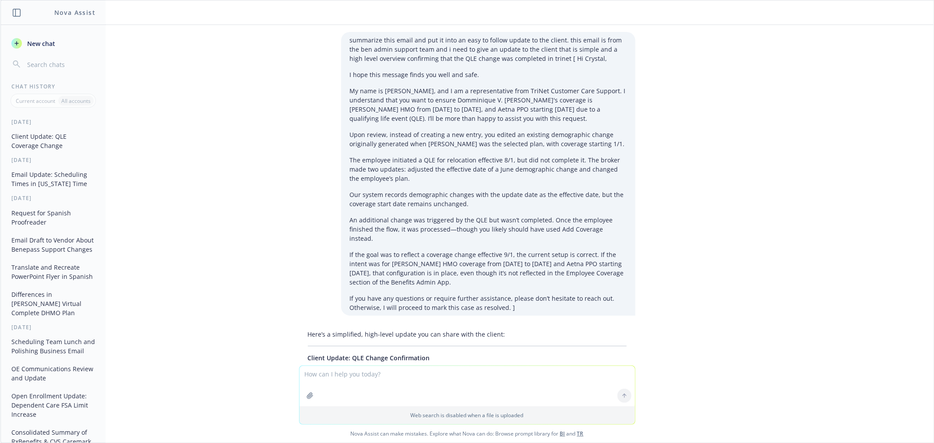
scroll to position [6285, 0]
